Goal: Browse casually: Explore the website without a specific task or goal

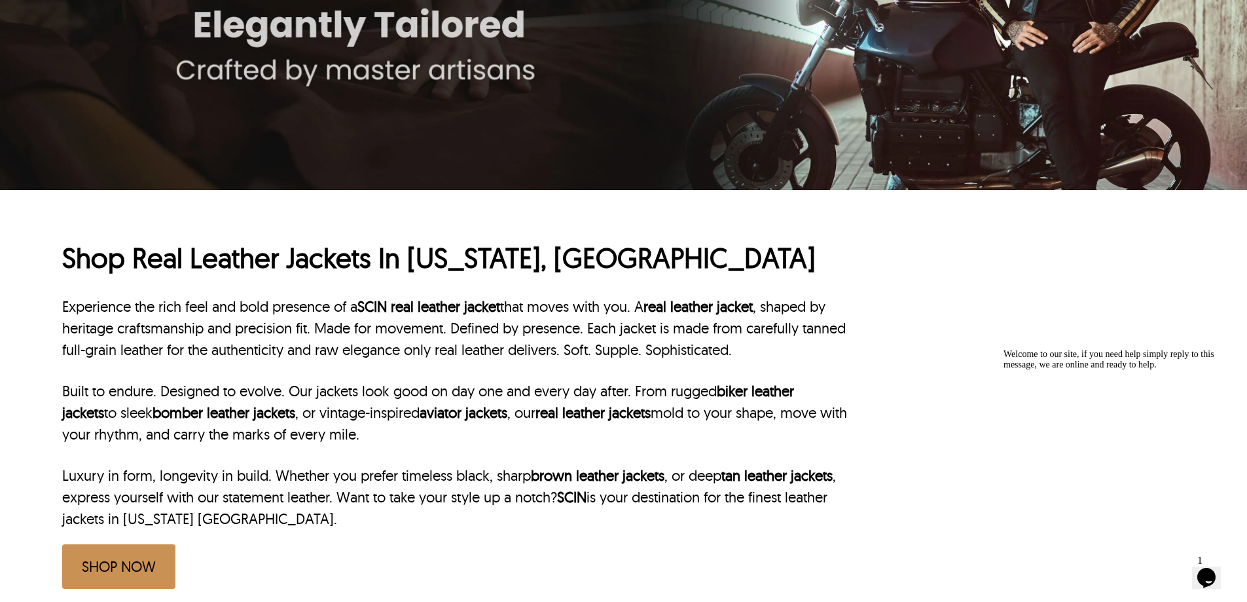
scroll to position [393, 0]
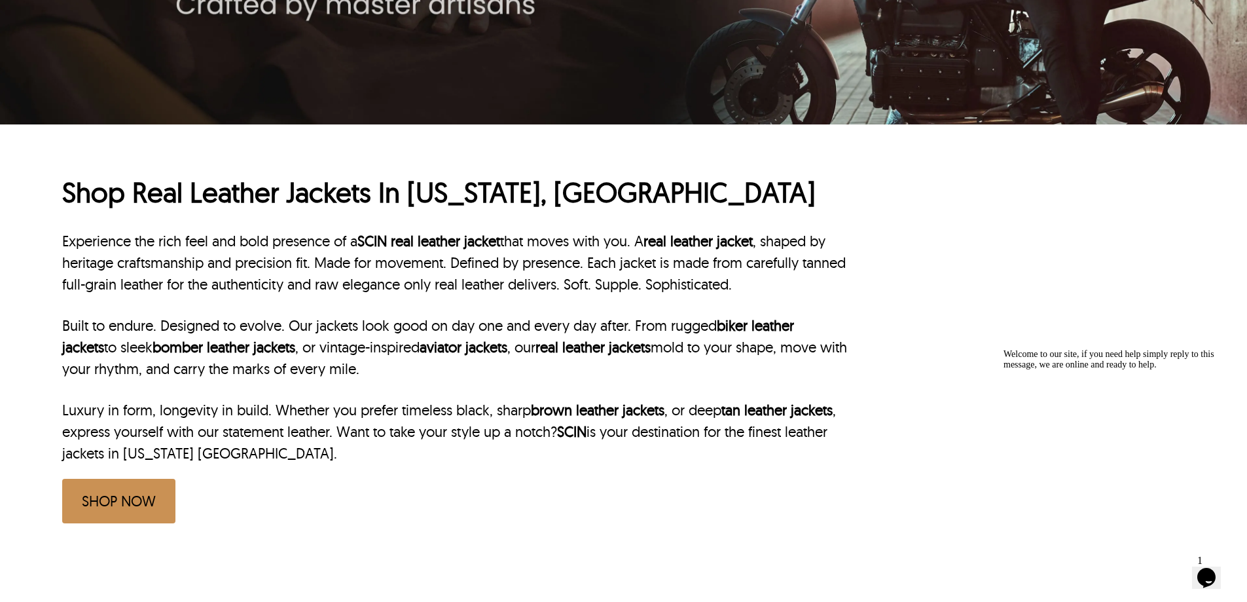
drag, startPoint x: 75, startPoint y: 315, endPoint x: 518, endPoint y: 360, distance: 444.9
click at [518, 360] on div "Experience the rich feel and bold presence of a SCIN real leather jacket that m…" at bounding box center [455, 347] width 786 height 234
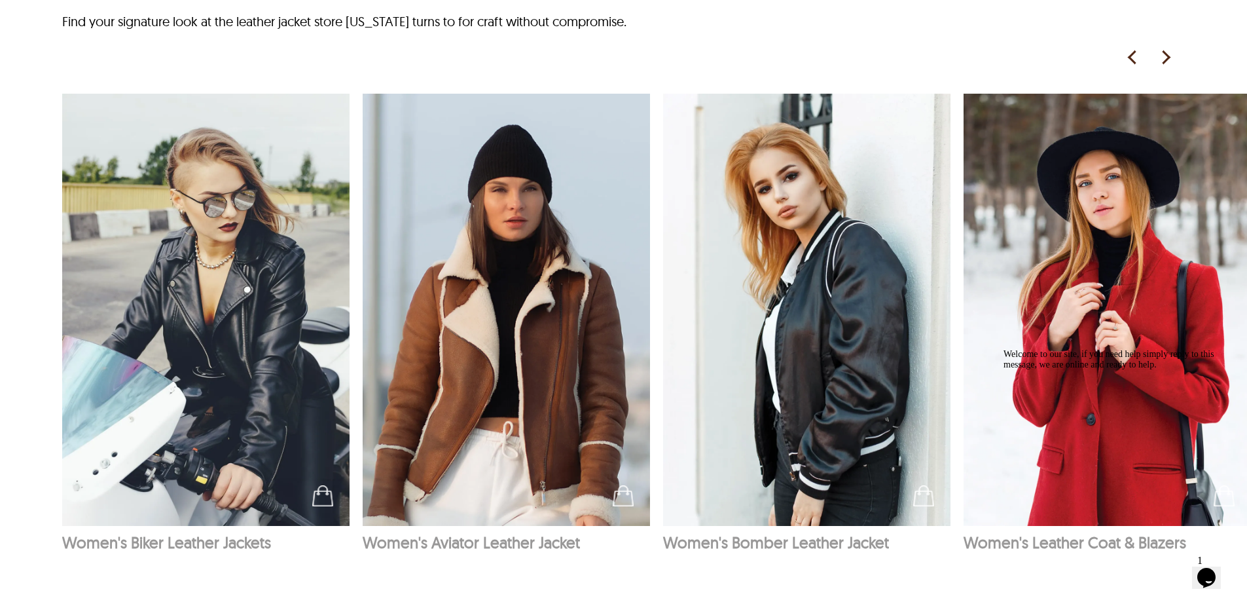
scroll to position [1178, 0]
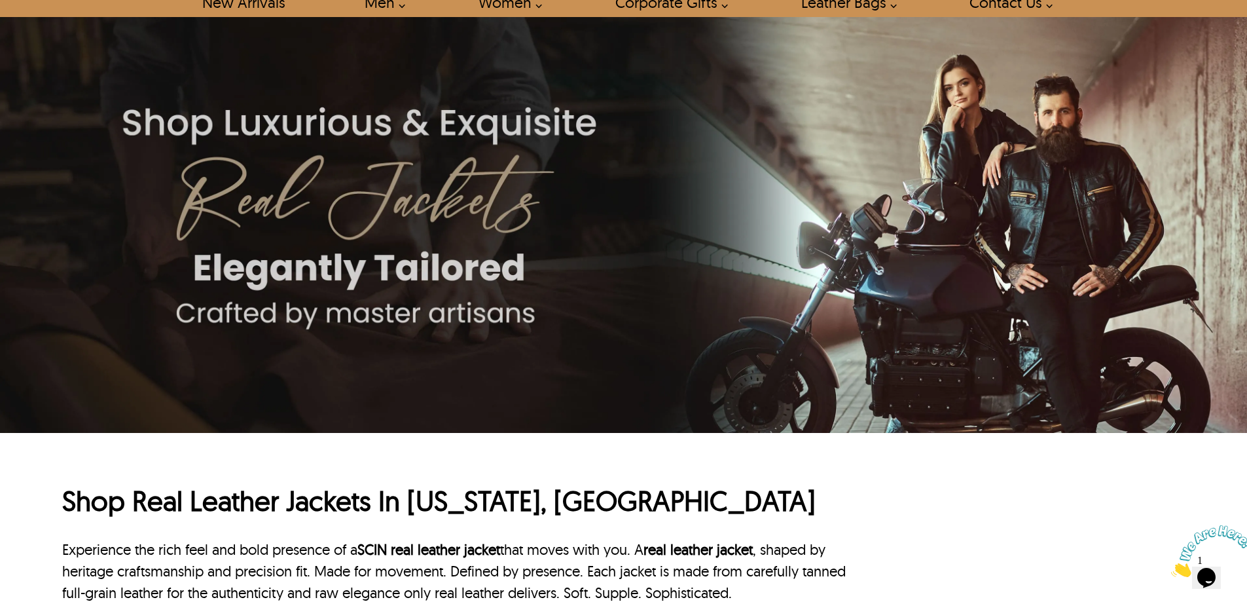
scroll to position [65, 0]
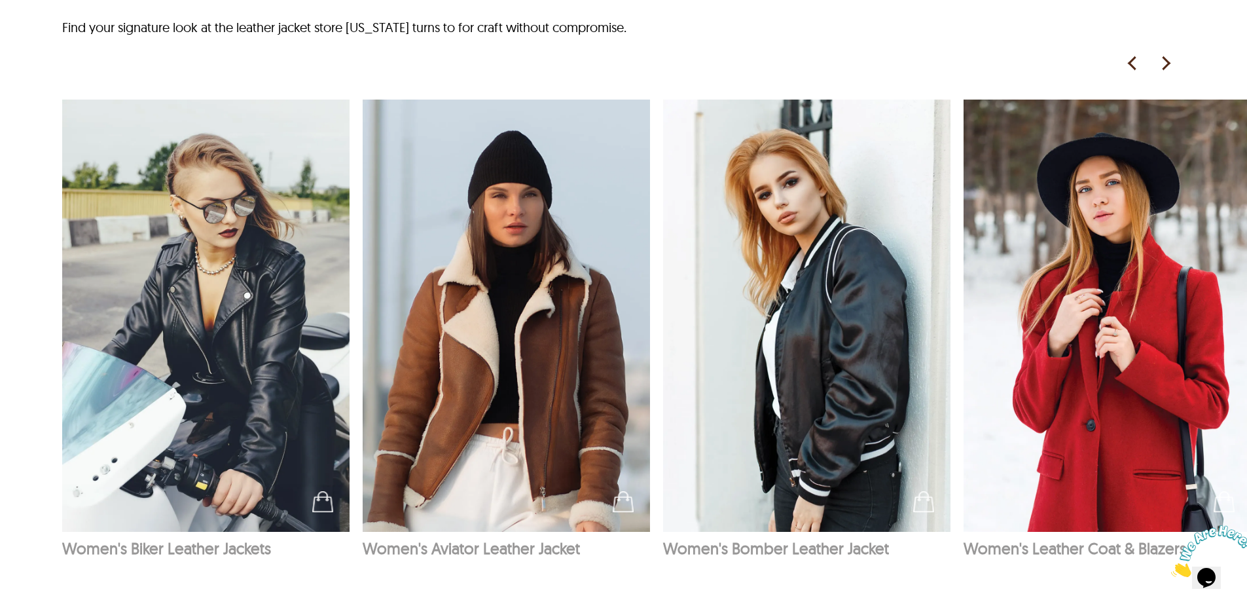
scroll to position [1178, 0]
